Goal: Communication & Community: Answer question/provide support

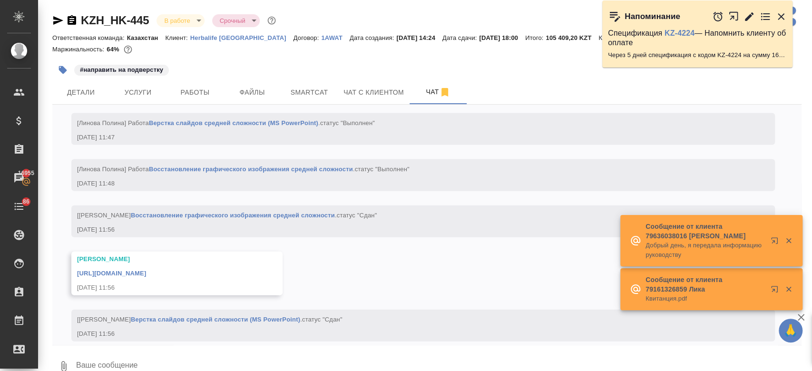
scroll to position [8982, 0]
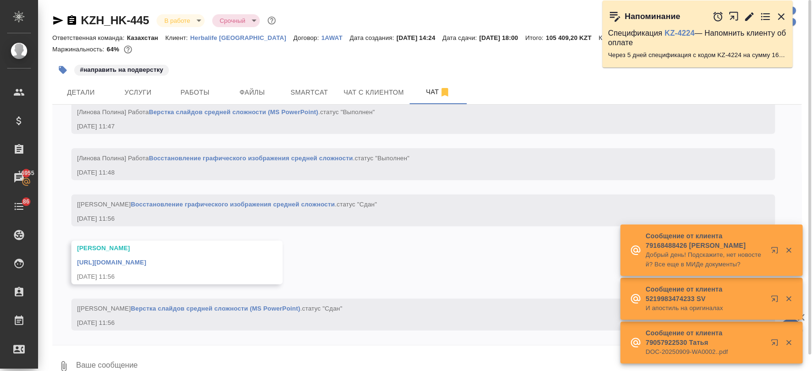
click at [208, 365] on textarea at bounding box center [438, 366] width 727 height 32
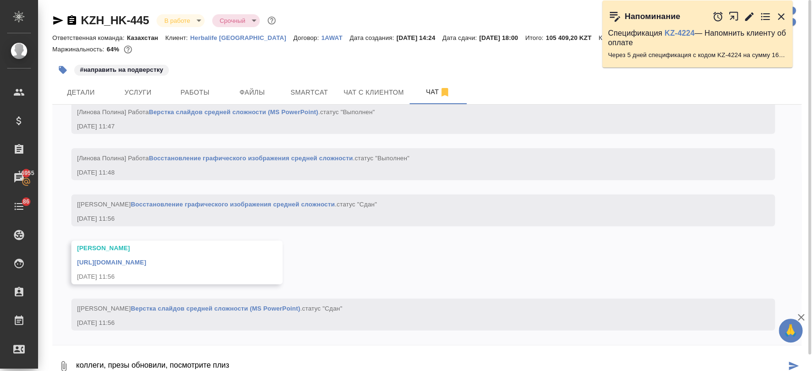
type textarea "коллеги, презы обновили, посмотрите плиз"
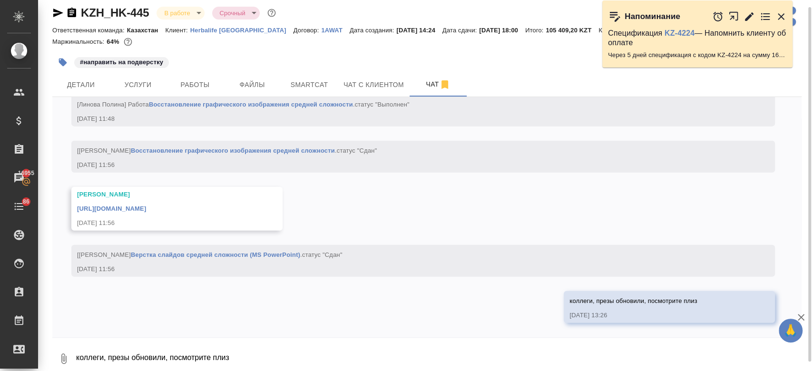
click at [65, 354] on icon "button" at bounding box center [63, 358] width 11 height 11
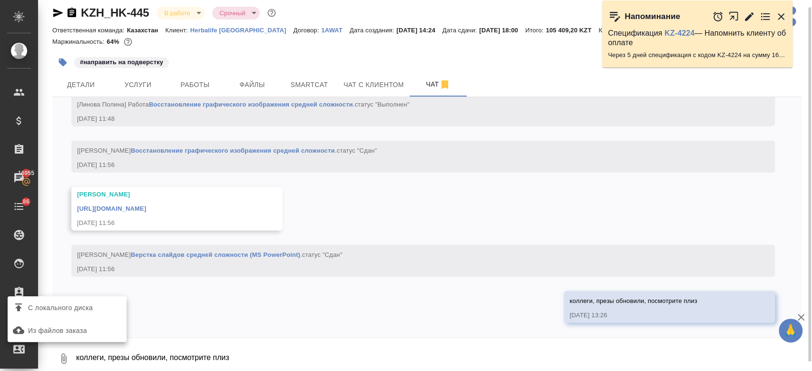
scroll to position [9029, 0]
click at [59, 310] on span "С локального диска" at bounding box center [60, 308] width 65 height 12
click at [0, 0] on input "С локального диска" at bounding box center [0, 0] width 0 height 0
click at [261, 351] on div at bounding box center [406, 185] width 812 height 371
click at [106, 307] on span "С локального диска" at bounding box center [66, 308] width 111 height 12
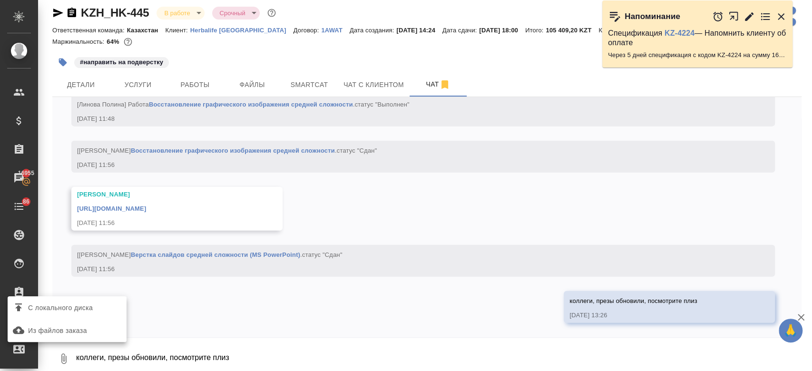
click at [0, 0] on input "С локального диска" at bounding box center [0, 0] width 0 height 0
click at [74, 312] on span "С локального диска" at bounding box center [60, 308] width 65 height 12
click at [0, 0] on input "С локального диска" at bounding box center [0, 0] width 0 height 0
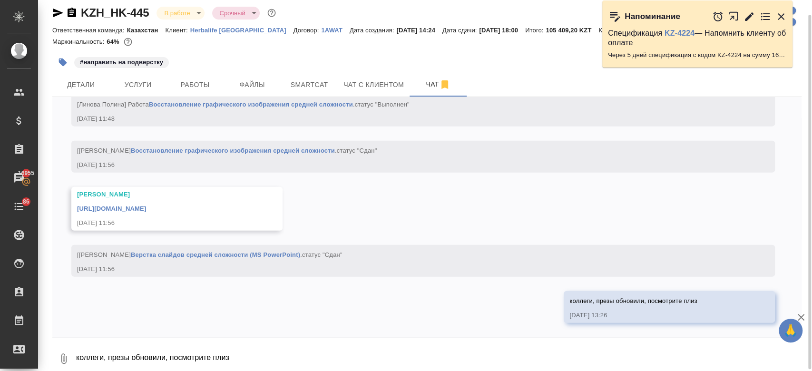
scroll to position [11, 0]
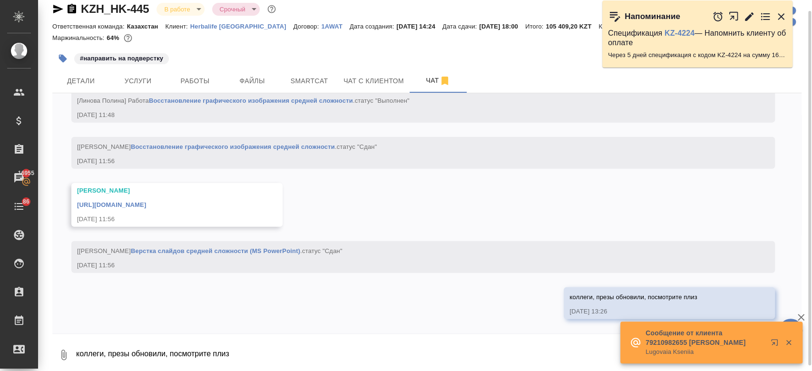
click at [319, 353] on textarea "коллеги, презы обновили, посмотрите плиз" at bounding box center [438, 355] width 727 height 32
type textarea "... \"
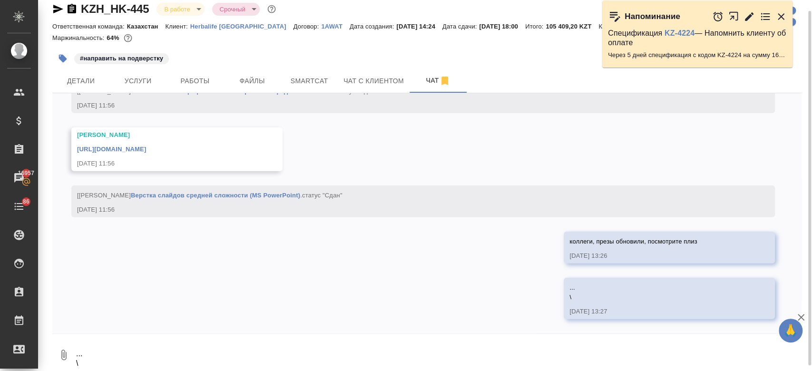
scroll to position [9084, 0]
click at [63, 357] on icon "button" at bounding box center [63, 355] width 5 height 10
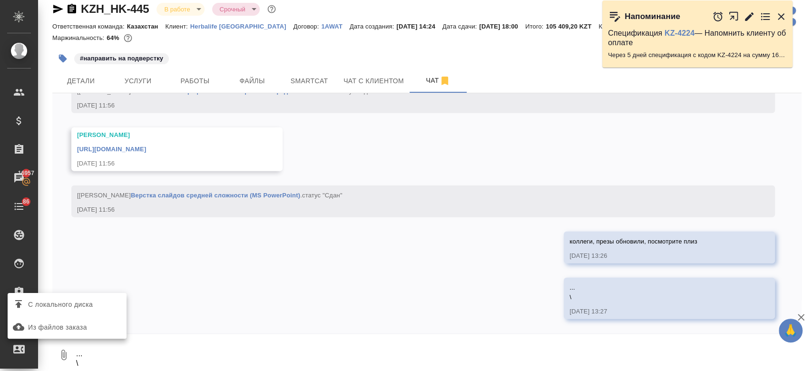
click at [43, 305] on span "С локального диска" at bounding box center [60, 305] width 65 height 12
click at [0, 0] on input "С локального диска" at bounding box center [0, 0] width 0 height 0
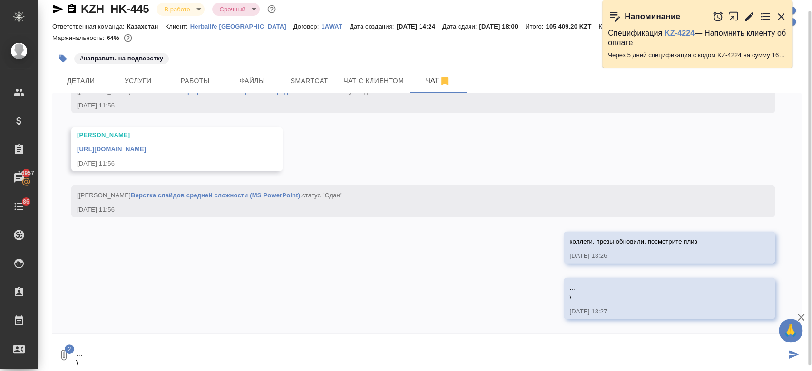
click at [333, 336] on div at bounding box center [427, 336] width 750 height 5
click at [202, 351] on textarea "... \" at bounding box center [430, 355] width 711 height 32
type textarea "..."
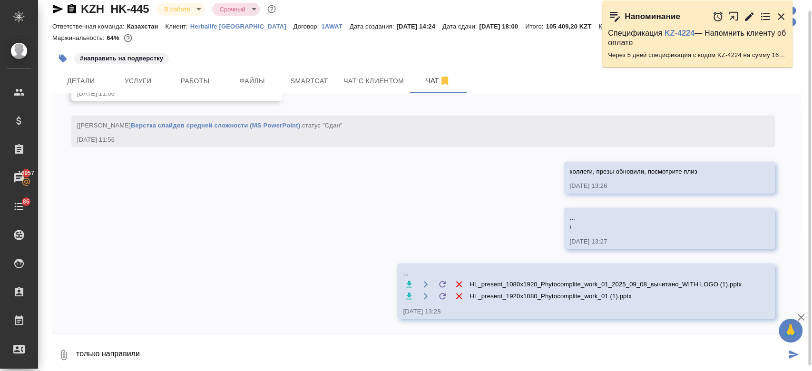
scroll to position [9155, 0]
type textarea "только направили обнов версию"
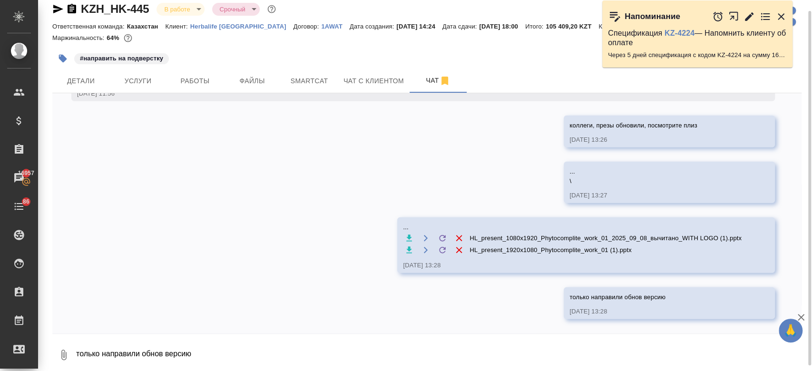
scroll to position [9201, 0]
type textarea "кажется обновили только некотрые моменты, но проверьте плиз"
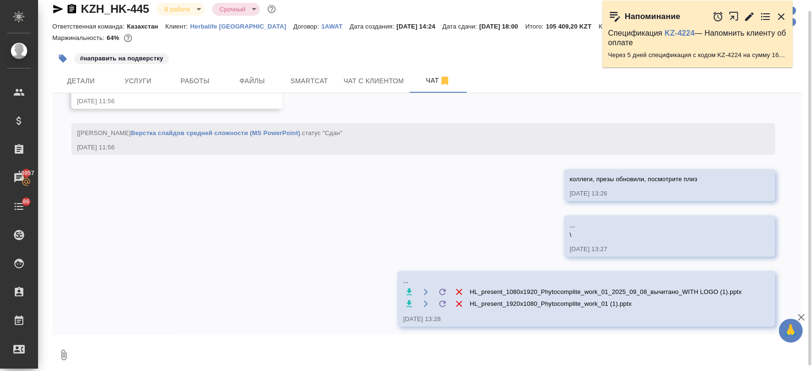
scroll to position [9247, 0]
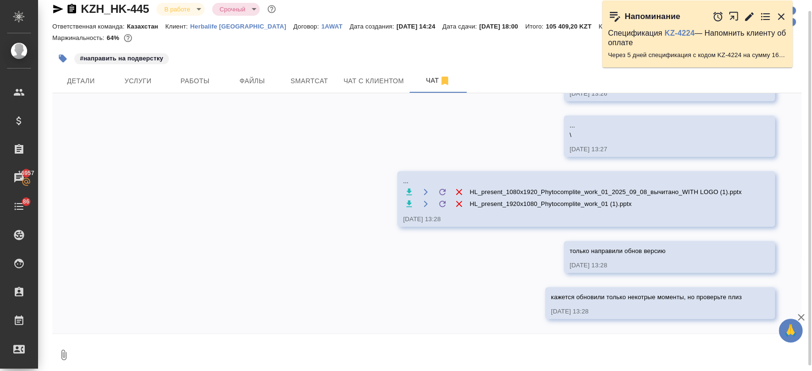
click at [134, 353] on textarea at bounding box center [438, 355] width 727 height 32
type textarea "@"
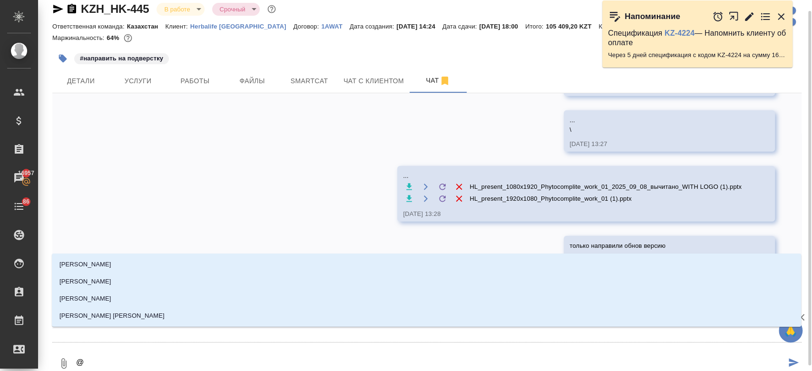
type textarea "@о"
type input "о"
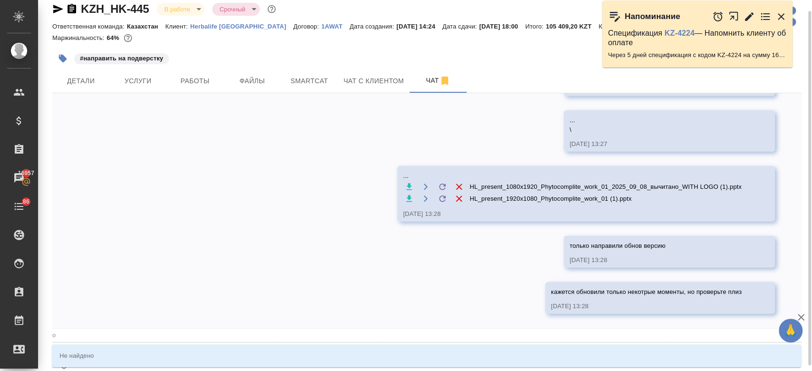
type textarea "@ок"
type input "ок"
type textarea "@о"
type input "о"
type textarea "@"
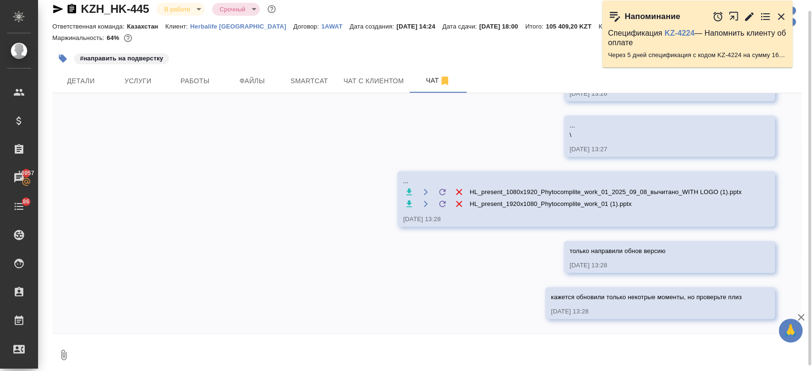
type textarea "@"
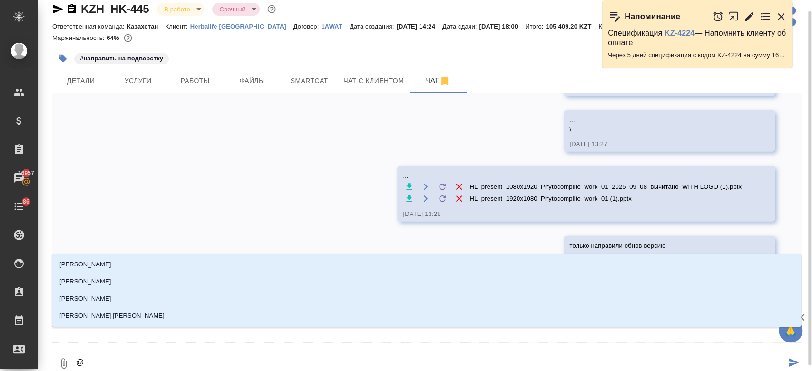
type textarea "@j"
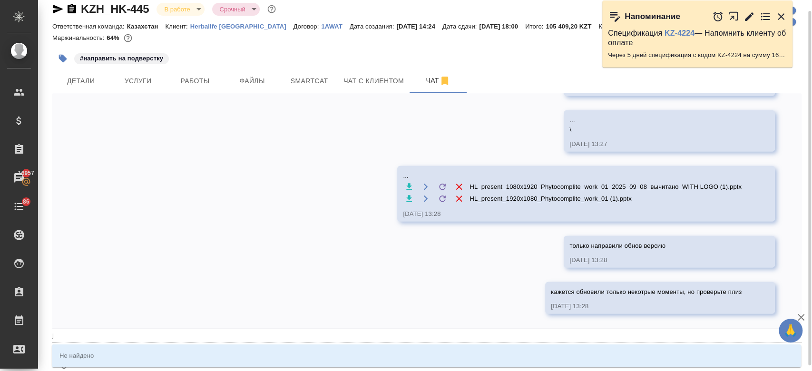
type input "j"
type textarea "@jr"
type input "jr"
type textarea "@j"
type input "j"
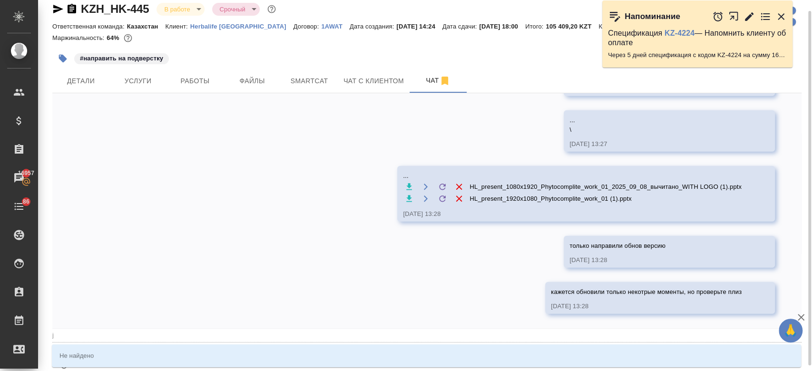
type textarea "@"
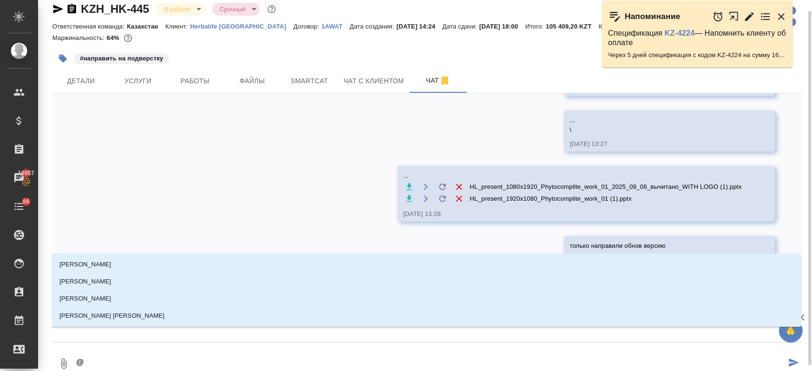
type textarea "@о"
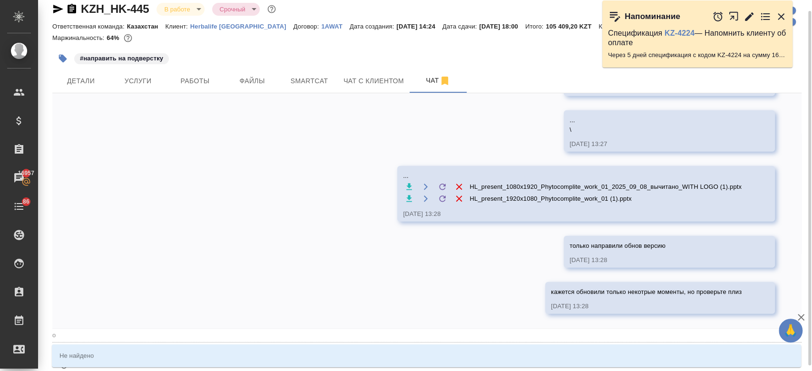
type input "о"
type textarea "@ок"
type input "ок"
type textarea "@окс"
type input "окс"
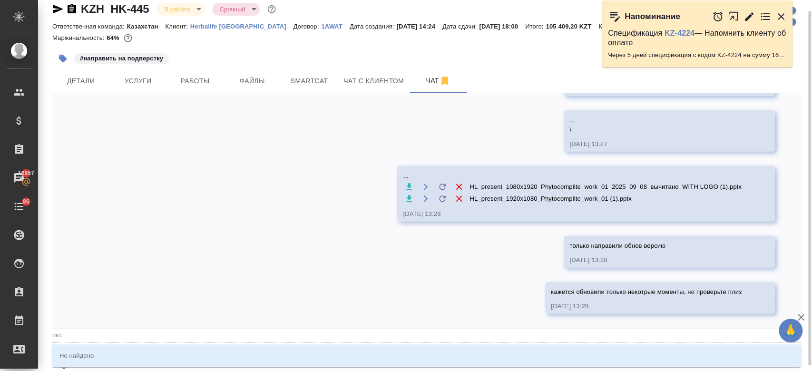
type textarea "@ок"
type input "ок"
type textarea "@"
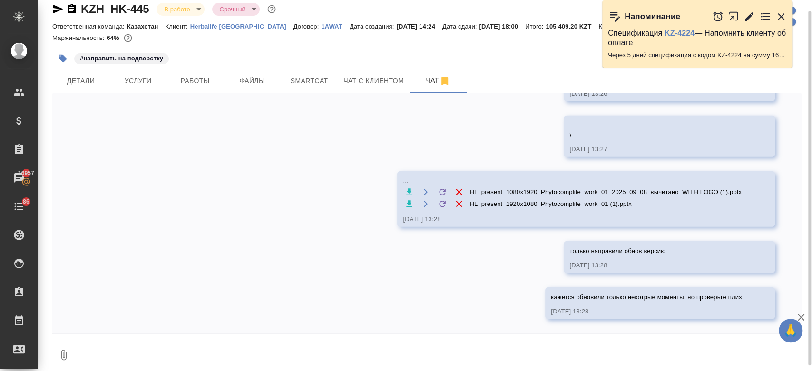
click at [176, 157] on div "09.09, [DATE] [[PERSON_NAME]] [PERSON_NAME] оставил комментарий: "Казахский счи…" at bounding box center [427, 213] width 750 height 240
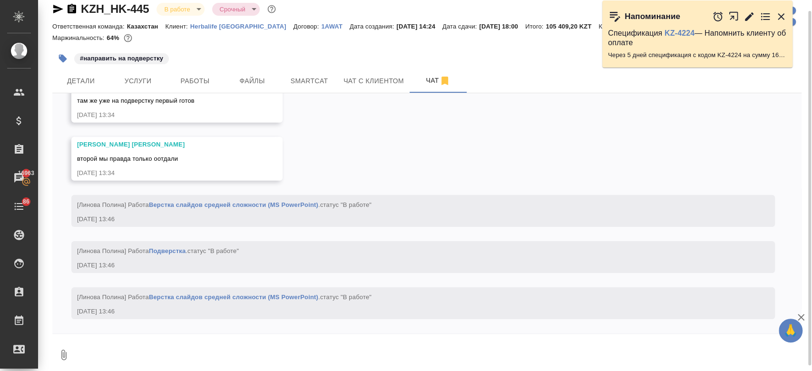
scroll to position [9560, 0]
click at [240, 58] on div "#направить на подверстку" at bounding box center [302, 58] width 500 height 21
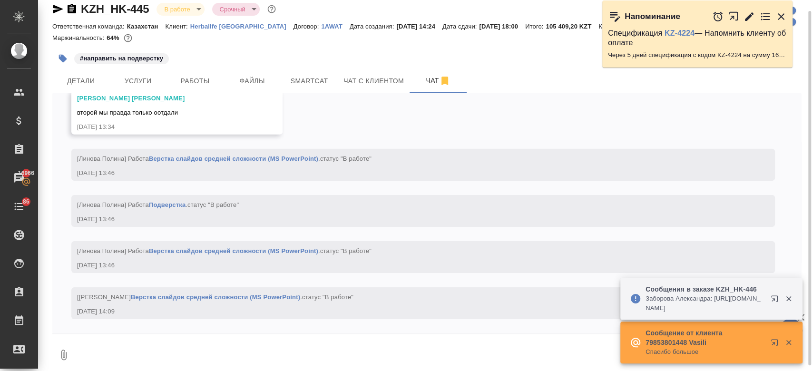
scroll to position [9605, 0]
click at [289, 48] on div at bounding box center [427, 47] width 750 height 2
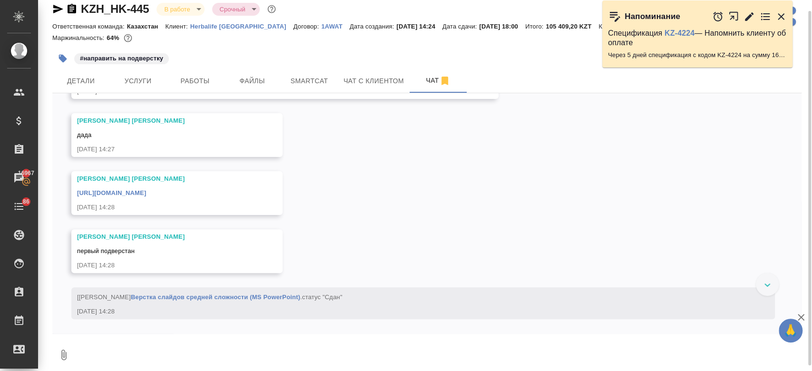
scroll to position [10160, 0]
click at [146, 89] on button "Услуги" at bounding box center [137, 81] width 57 height 24
click at [235, 51] on div "#направить на подверстку" at bounding box center [302, 58] width 500 height 21
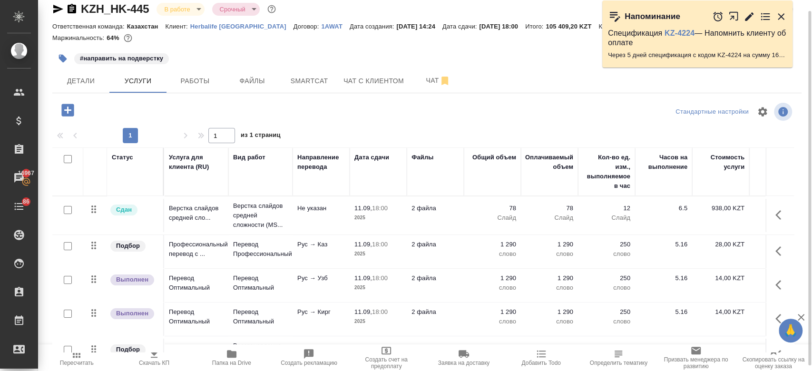
click at [235, 51] on div "#направить на подверстку" at bounding box center [302, 58] width 500 height 21
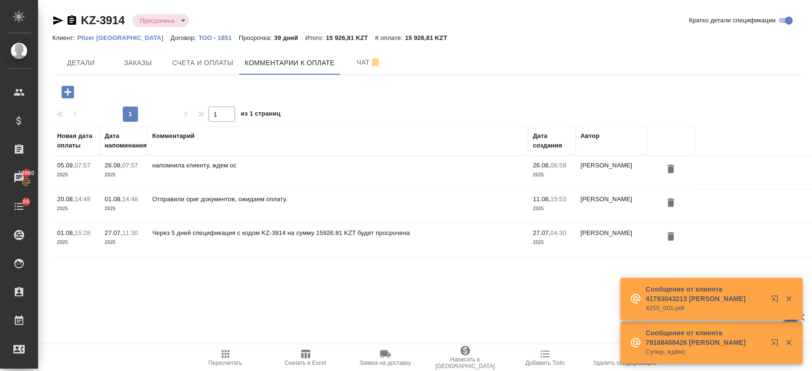
click at [194, 93] on div at bounding box center [135, 92] width 167 height 20
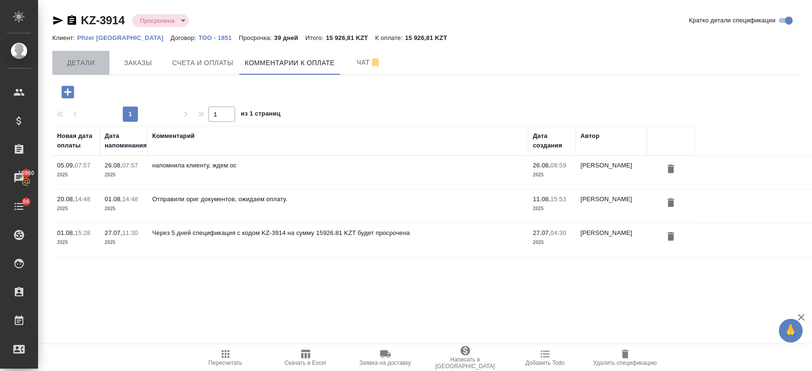
click at [91, 62] on span "Детали" at bounding box center [81, 63] width 46 height 12
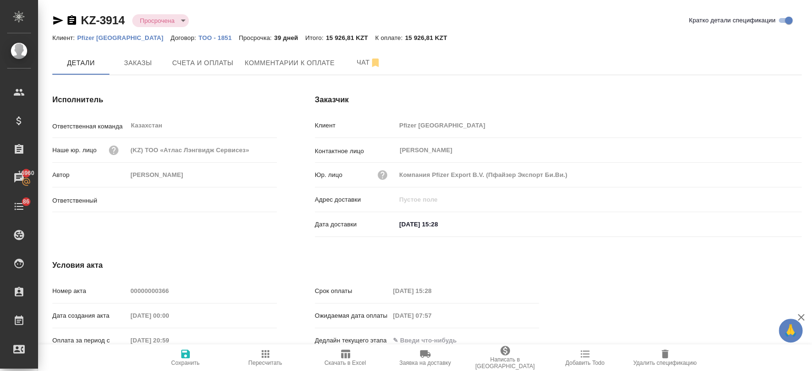
type input "[PERSON_NAME]"
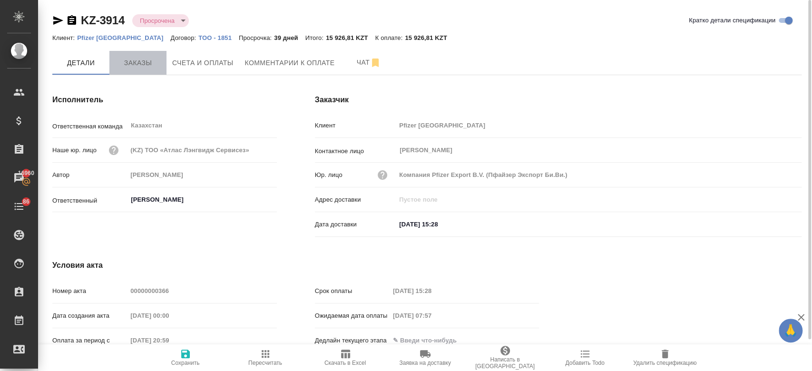
click at [136, 69] on button "Заказы" at bounding box center [137, 63] width 57 height 24
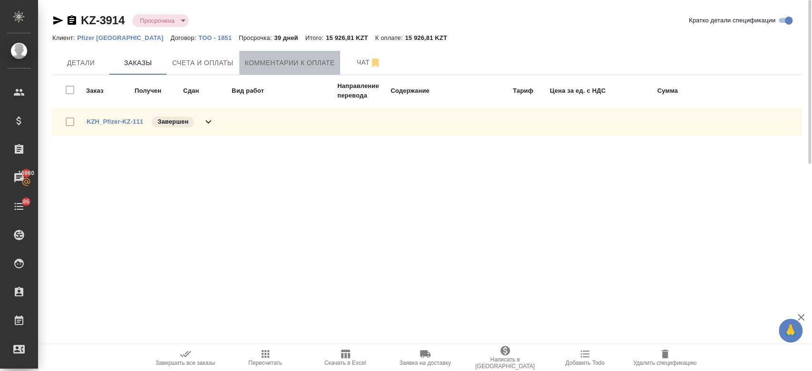
click at [305, 63] on span "Комментарии к оплате" at bounding box center [290, 63] width 90 height 12
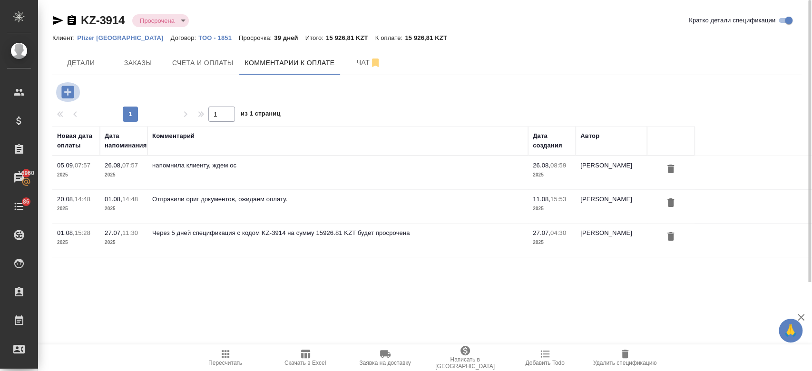
click at [69, 89] on icon "button" at bounding box center [67, 92] width 12 height 12
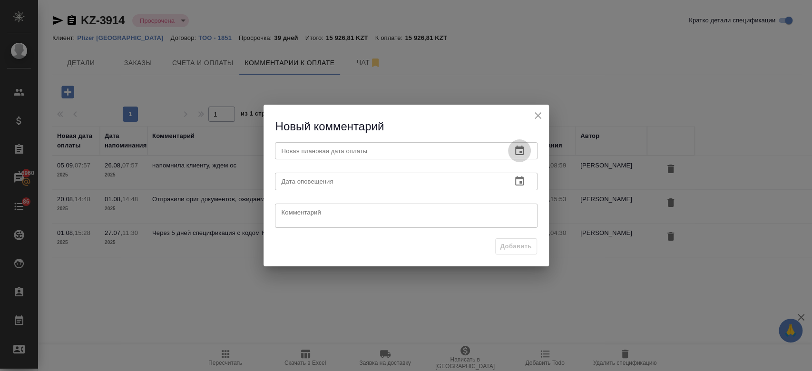
click at [523, 149] on icon "button" at bounding box center [519, 151] width 9 height 10
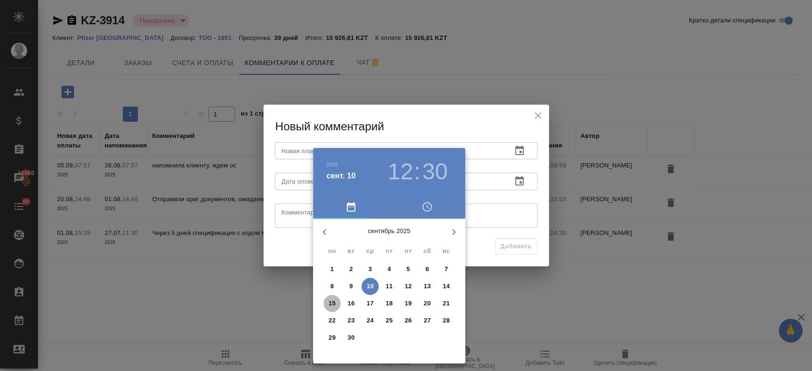
click at [333, 306] on p "15" at bounding box center [332, 304] width 7 height 10
type input "15.09.2025 12:30"
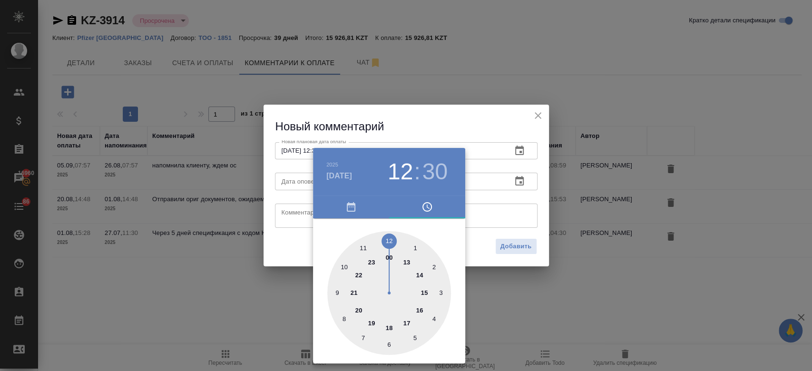
click at [568, 306] on div at bounding box center [406, 185] width 812 height 371
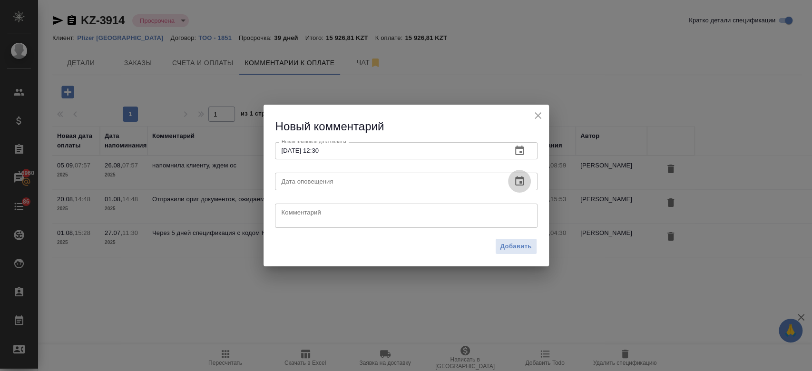
click at [525, 185] on icon "button" at bounding box center [519, 181] width 11 height 11
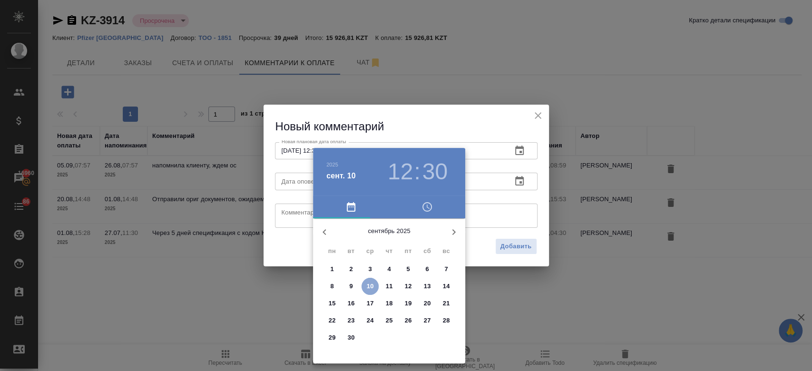
click at [370, 284] on p "10" at bounding box center [370, 287] width 7 height 10
type input "10.09.2025 12:30"
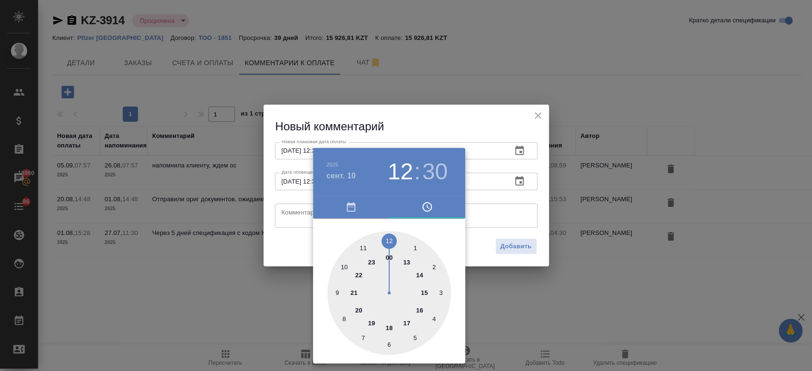
click at [477, 227] on div at bounding box center [406, 185] width 812 height 371
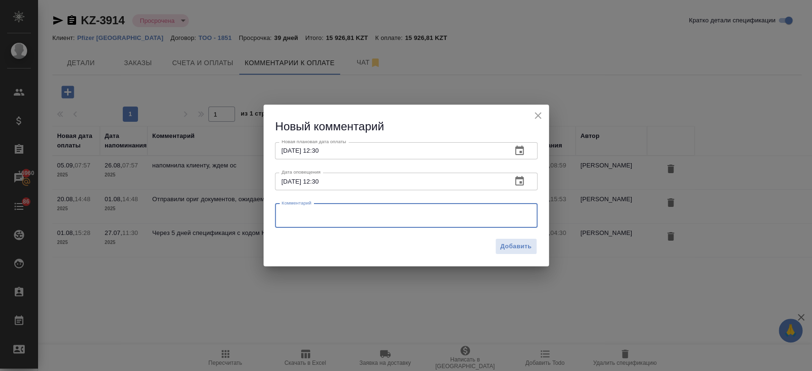
click at [461, 221] on textarea at bounding box center [406, 215] width 249 height 14
click at [375, 214] on textarea "еще раз напомнила, не вернулулись с ос." at bounding box center [406, 215] width 249 height 14
type textarea "еще раз напомнила, не вернулись с ос."
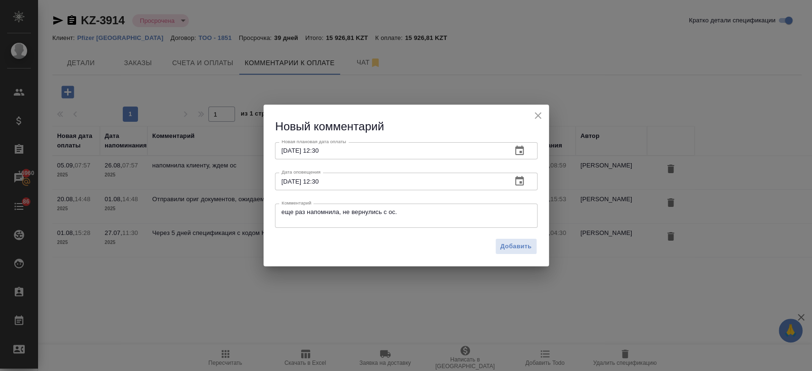
click at [431, 223] on div "еще раз напомнила, не вернулись с ос. x Комментарий" at bounding box center [406, 216] width 263 height 24
click at [510, 255] on div "Добавить" at bounding box center [407, 250] width 286 height 33
click at [510, 249] on span "Добавить" at bounding box center [516, 246] width 31 height 11
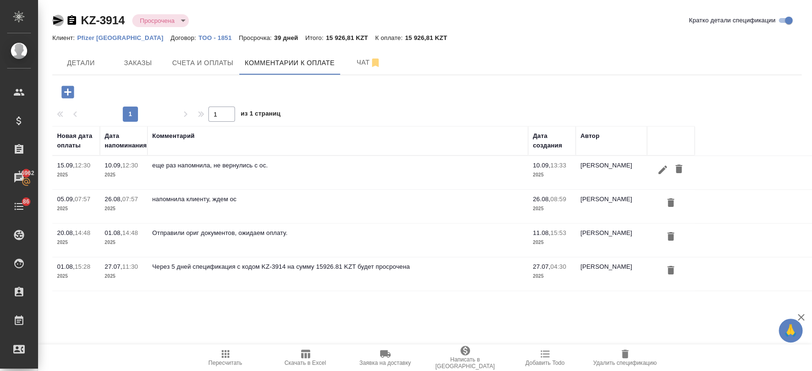
click at [55, 22] on icon "button" at bounding box center [58, 20] width 10 height 9
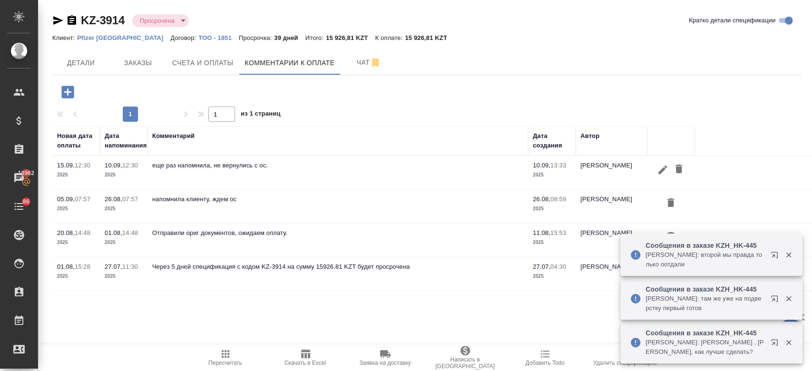
click at [522, 32] on div "Клиент: Pfizer Kazakhstan Договор: ТОО - 1851 Просрочка: 39 дней Итого: 15 926,…" at bounding box center [427, 37] width 750 height 11
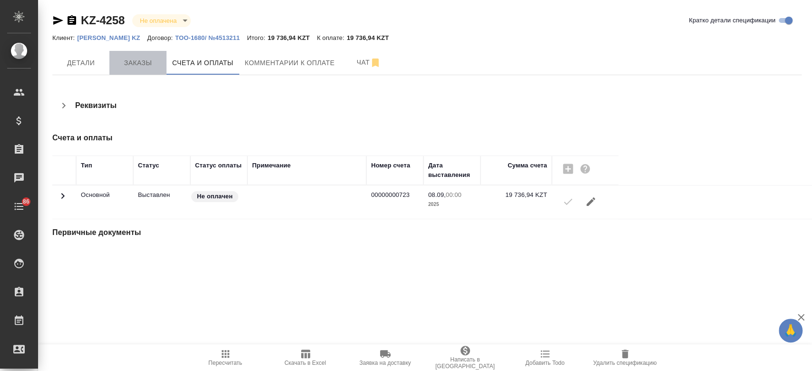
click at [135, 69] on button "Заказы" at bounding box center [137, 63] width 57 height 24
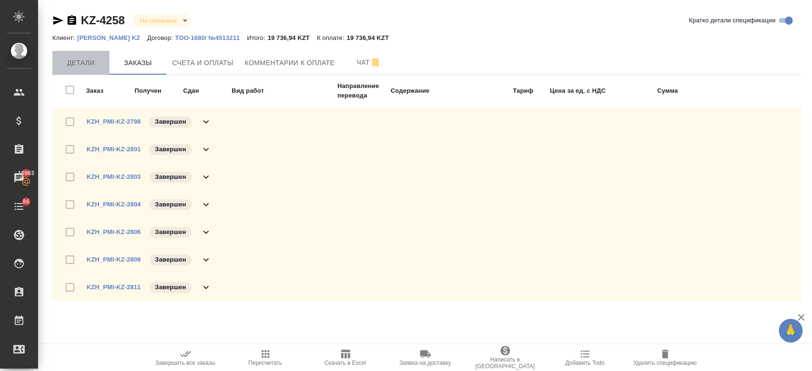
click at [84, 70] on button "Детали" at bounding box center [80, 63] width 57 height 24
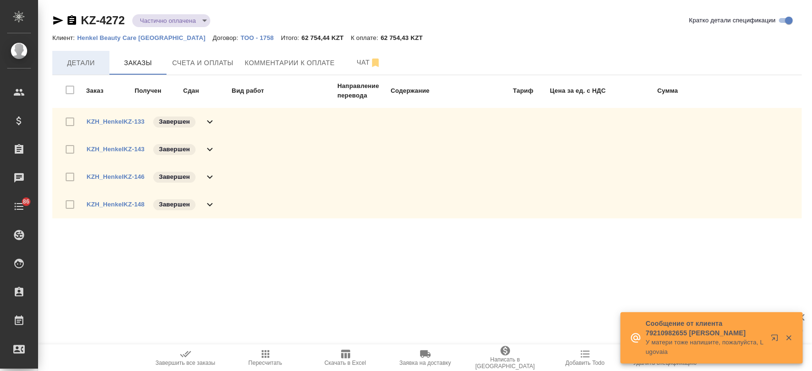
click at [82, 69] on button "Детали" at bounding box center [80, 63] width 57 height 24
